Goal: Navigation & Orientation: Find specific page/section

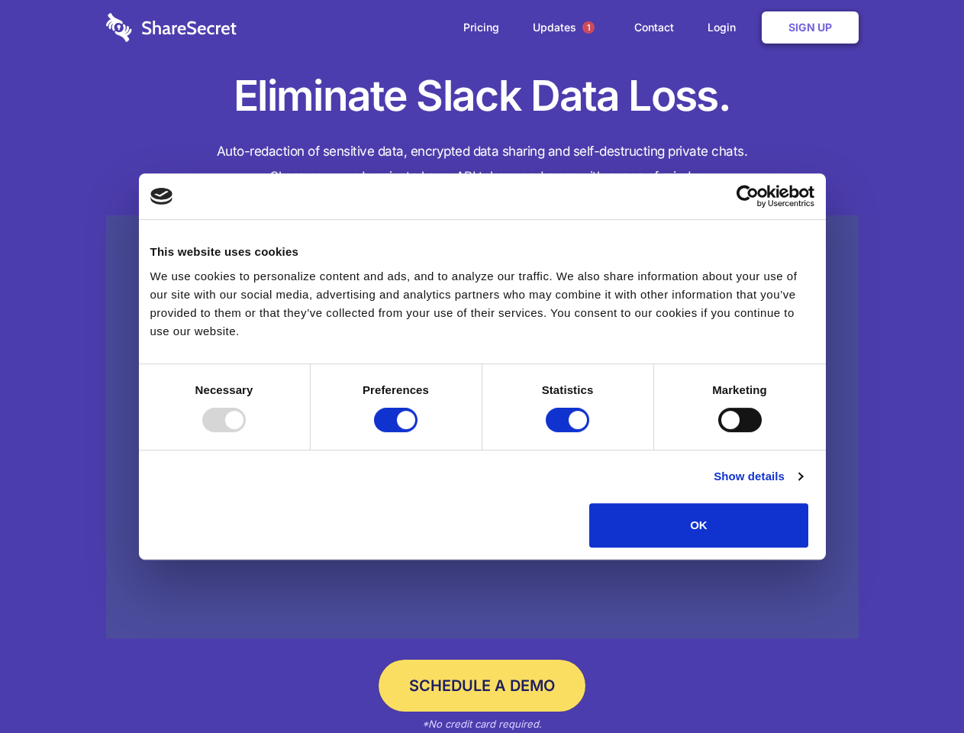
click at [246, 432] on div at bounding box center [224, 420] width 44 height 24
click at [418, 432] on input "Preferences" at bounding box center [396, 420] width 44 height 24
checkbox input "false"
click at [570, 432] on input "Statistics" at bounding box center [568, 420] width 44 height 24
checkbox input "false"
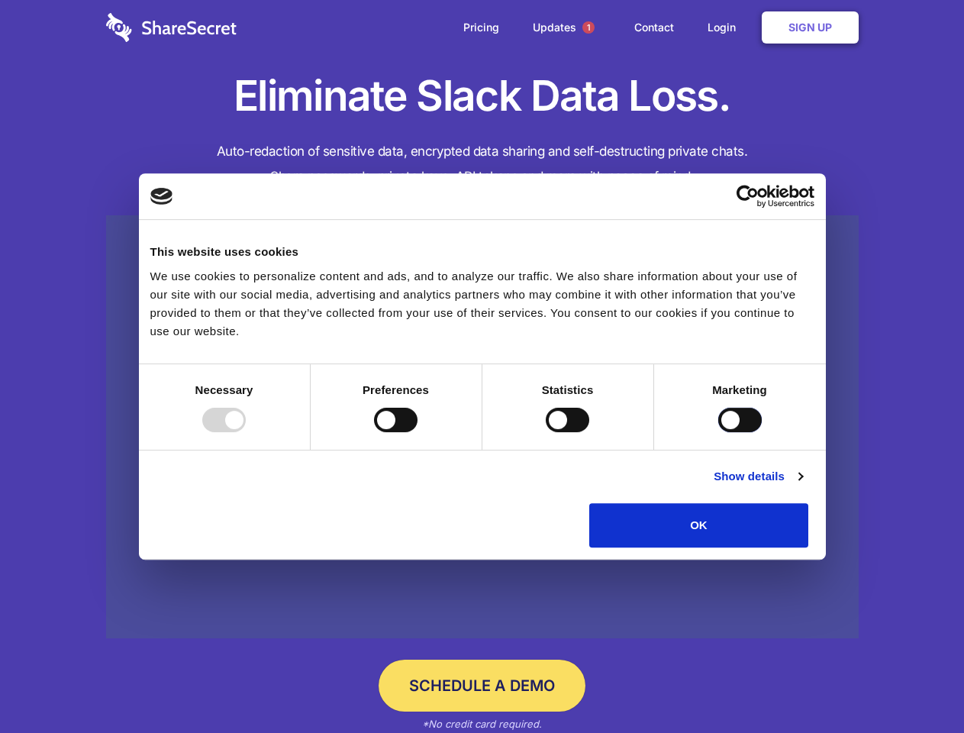
click at [718, 432] on input "Marketing" at bounding box center [740, 420] width 44 height 24
checkbox input "true"
click at [802, 486] on link "Show details" at bounding box center [758, 476] width 89 height 18
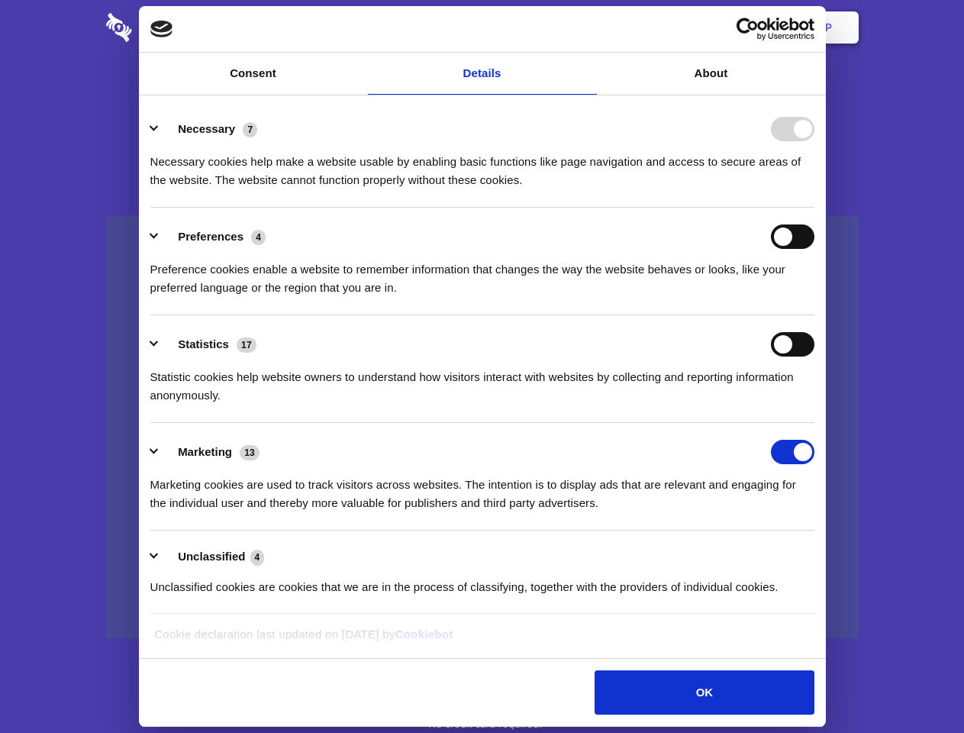
click at [815, 208] on li "Necessary 7 Necessary cookies help make a website usable by enabling basic func…" at bounding box center [482, 154] width 664 height 108
click at [588, 27] on span "1" at bounding box center [589, 27] width 12 height 12
